Goal: Find contact information: Find contact information

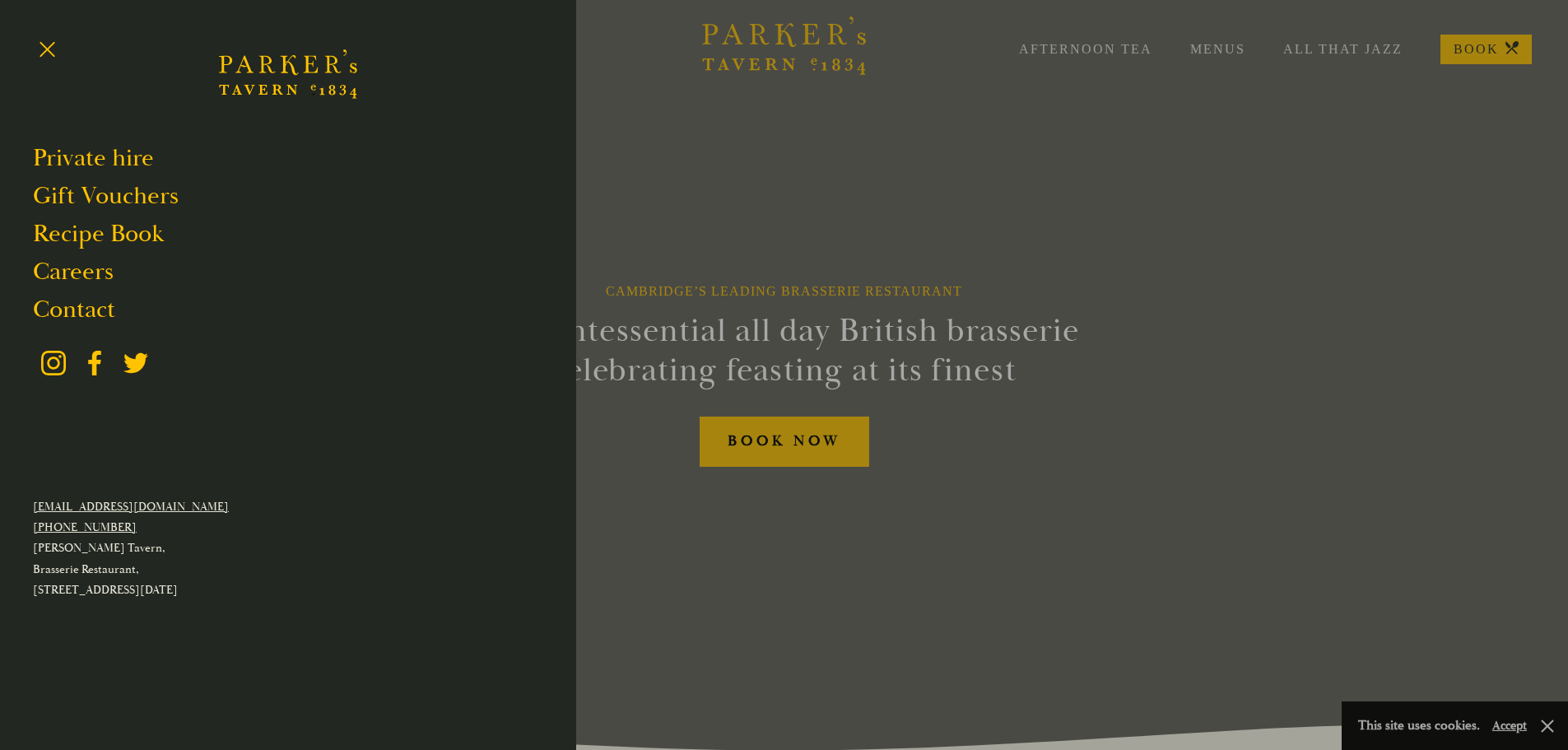
click at [763, 177] on div at bounding box center [784, 375] width 1568 height 750
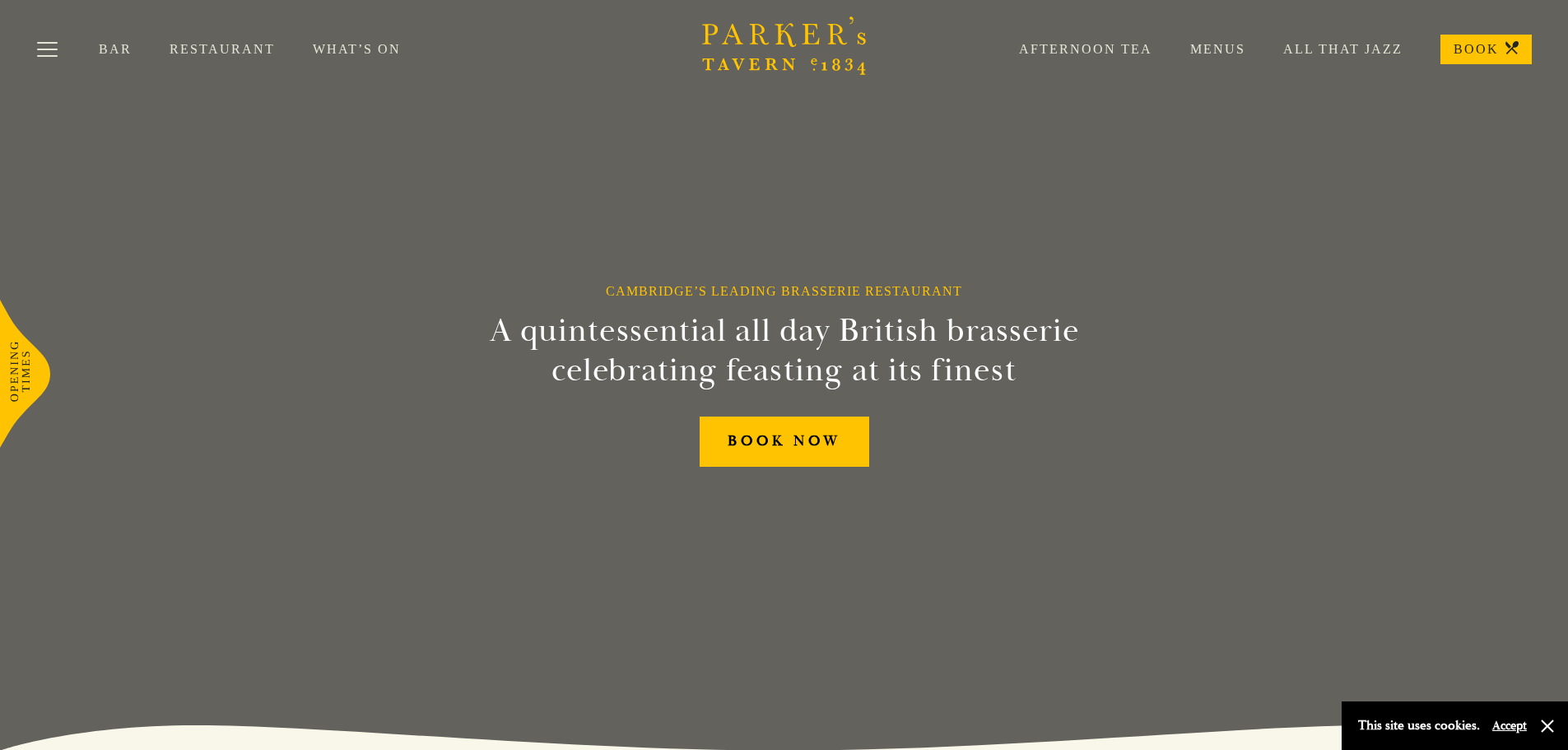
click at [1208, 53] on link "Menus" at bounding box center [1198, 50] width 93 height 17
click at [370, 48] on link "What’s On" at bounding box center [375, 50] width 126 height 17
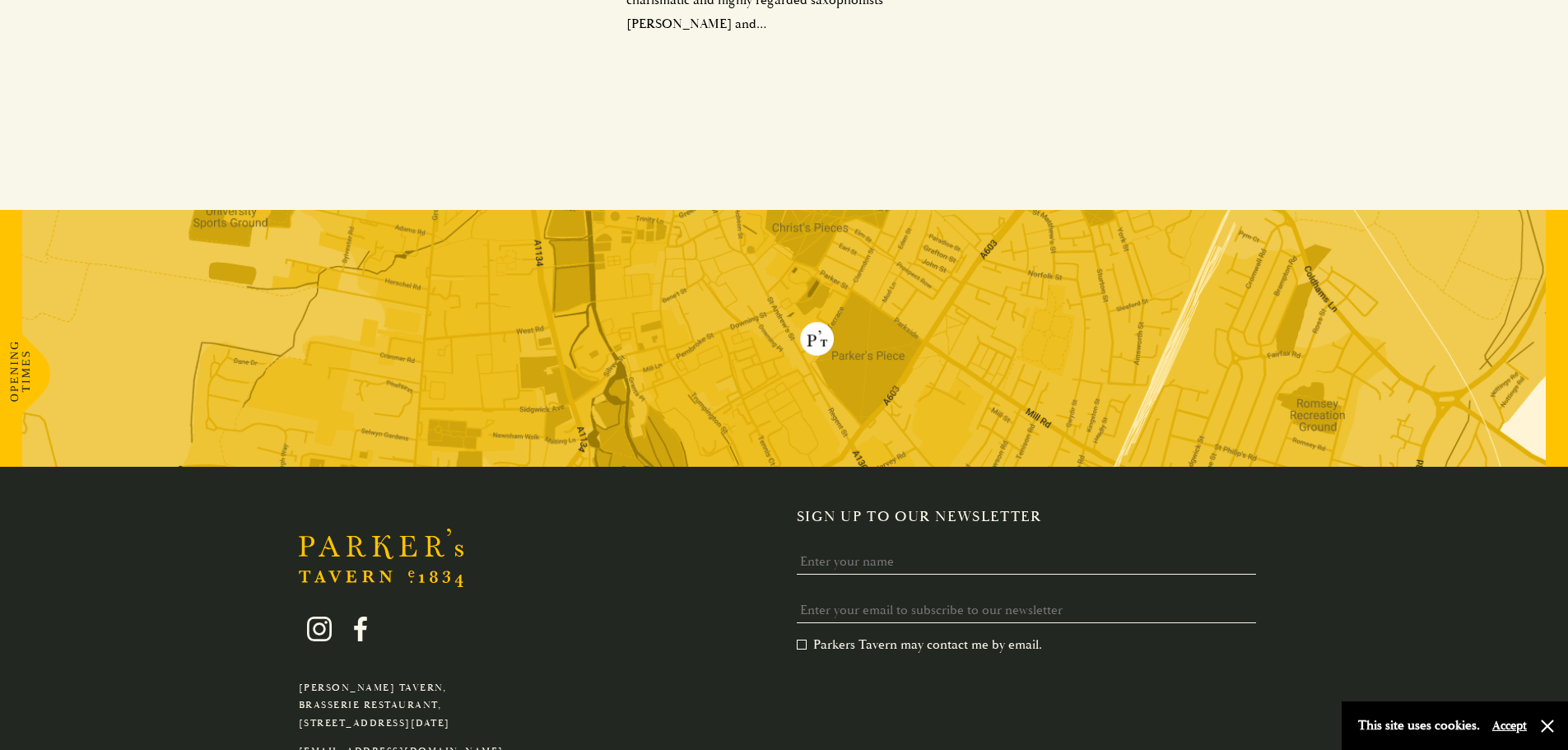
scroll to position [1225, 0]
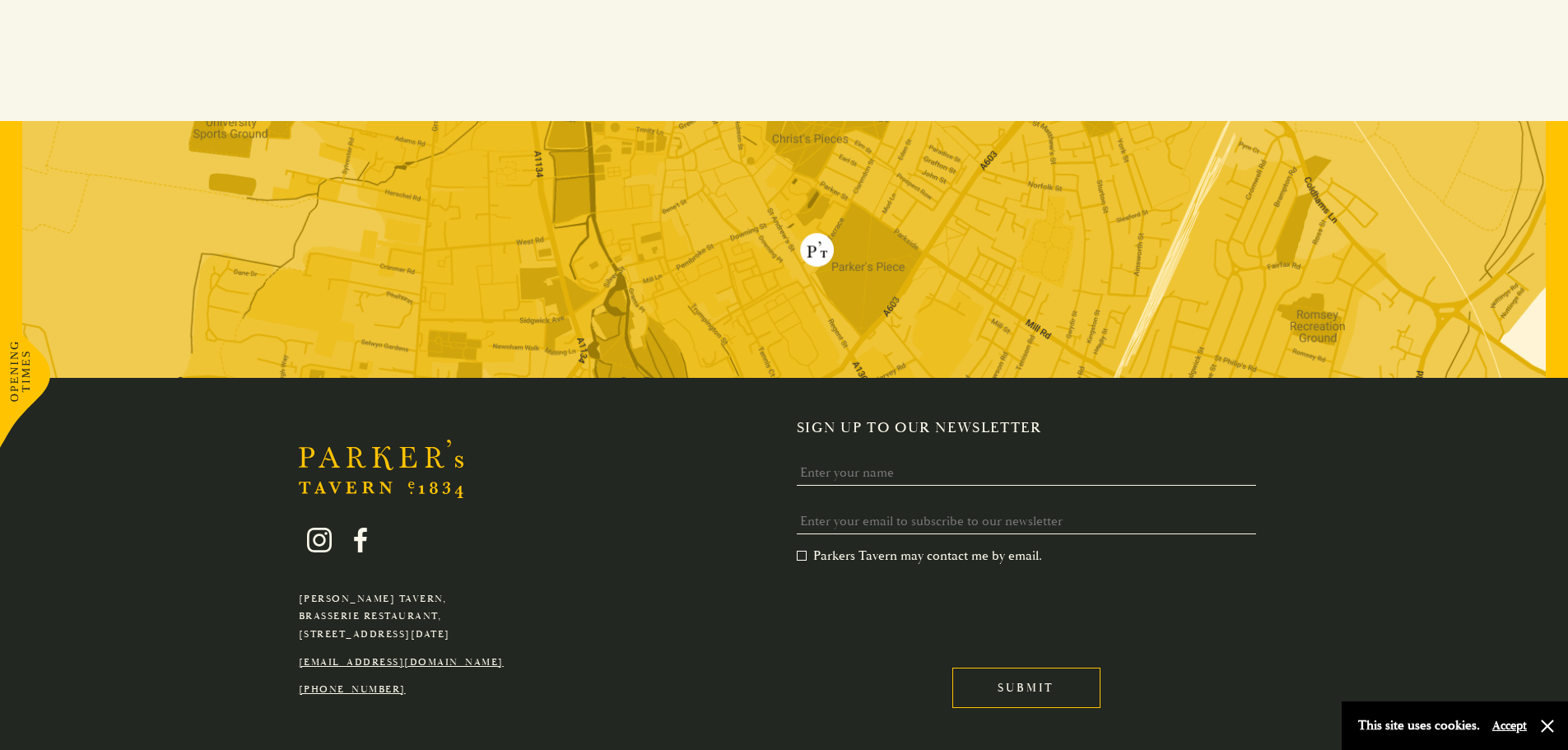
drag, startPoint x: 26, startPoint y: 516, endPoint x: 437, endPoint y: 604, distance: 420.3
drag, startPoint x: 535, startPoint y: 613, endPoint x: 313, endPoint y: 599, distance: 222.4
click at [313, 599] on div "[PERSON_NAME][GEOGRAPHIC_DATA], [GEOGRAPHIC_DATA], [GEOGRAPHIC_DATA][DATE] [EMA…" at bounding box center [784, 574] width 1152 height 310
click at [284, 596] on div "[PERSON_NAME][GEOGRAPHIC_DATA], [GEOGRAPHIC_DATA], [GEOGRAPHIC_DATA][DATE] [EMA…" at bounding box center [784, 574] width 1152 height 310
drag, startPoint x: 490, startPoint y: 601, endPoint x: 299, endPoint y: 606, distance: 191.1
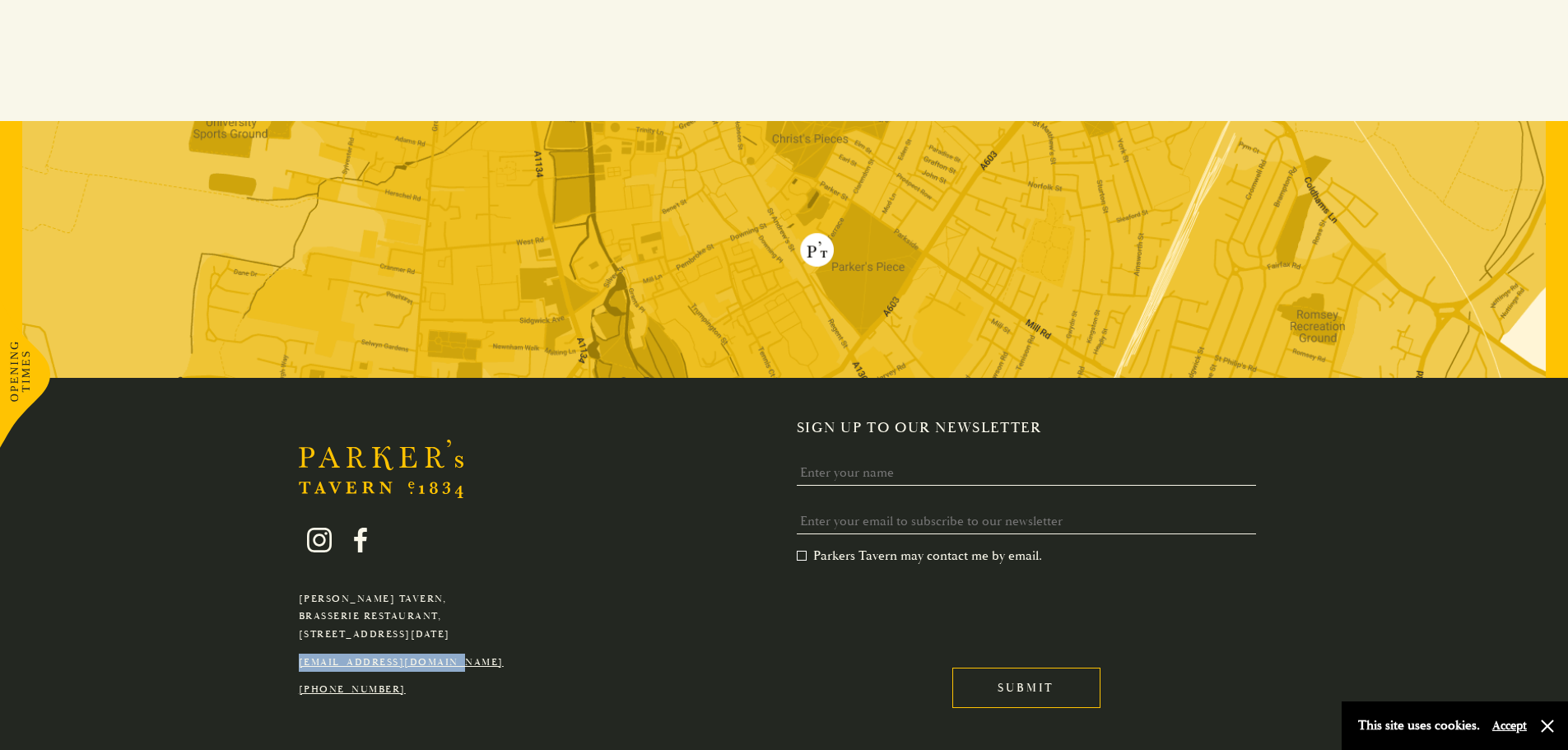
click at [299, 653] on p "[EMAIL_ADDRESS][DOMAIN_NAME]" at bounding box center [401, 662] width 205 height 18
copy link "[EMAIL_ADDRESS][DOMAIN_NAME]"
